Goal: Find specific page/section: Find specific page/section

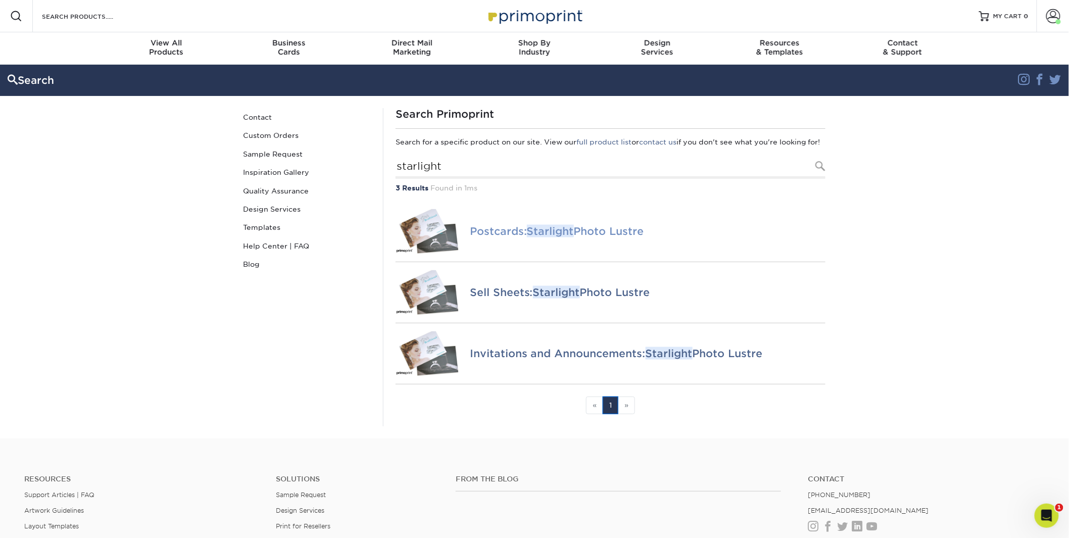
click at [561, 238] on em "Starlight" at bounding box center [550, 231] width 47 height 13
click at [538, 299] on em "Starlight" at bounding box center [556, 292] width 47 height 13
click at [529, 360] on h4 "Invitations and Announcements: Starlight Photo Lustre" at bounding box center [648, 354] width 356 height 12
